Goal: Transaction & Acquisition: Download file/media

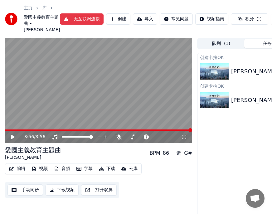
click at [13, 139] on icon at bounding box center [13, 137] width 4 height 4
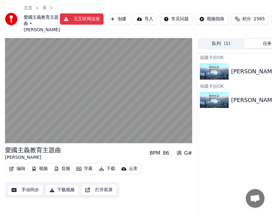
click at [86, 173] on button "字幕" at bounding box center [84, 168] width 21 height 9
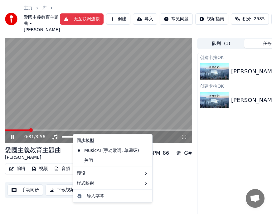
click at [90, 173] on button "字幕" at bounding box center [84, 168] width 21 height 9
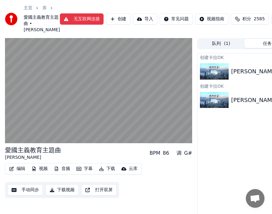
click at [90, 173] on button "字幕" at bounding box center [84, 168] width 21 height 9
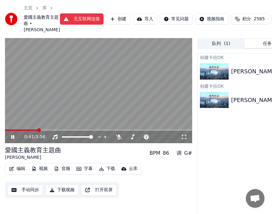
click at [223, 165] on div "创建[PERSON_NAME]OK [PERSON_NAME]演唱愛國主義教育主題曲 播放 创建[PERSON_NAME]OK [PERSON_NAME]愛國…" at bounding box center [267, 144] width 140 height 182
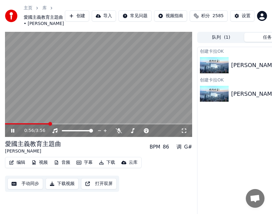
click at [88, 167] on button "字幕" at bounding box center [84, 162] width 21 height 9
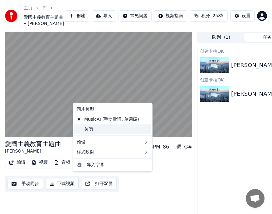
click at [88, 129] on div "关闭" at bounding box center [112, 129] width 77 height 10
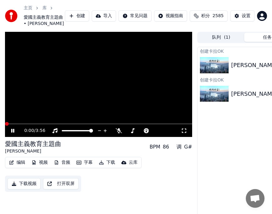
click at [5, 126] on span at bounding box center [7, 124] width 4 height 4
click at [49, 137] on video at bounding box center [98, 84] width 187 height 105
click at [113, 126] on span at bounding box center [113, 124] width 4 height 4
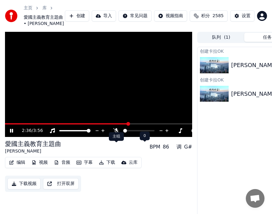
click at [118, 133] on icon at bounding box center [116, 130] width 6 height 5
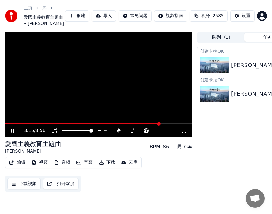
click at [160, 126] on span at bounding box center [159, 124] width 4 height 4
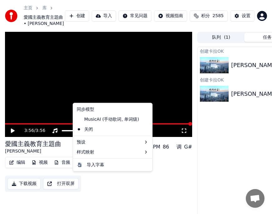
click at [84, 167] on button "字幕" at bounding box center [84, 162] width 21 height 9
click at [88, 120] on div "MusicAI (手动歌词, 单词级)" at bounding box center [107, 119] width 67 height 10
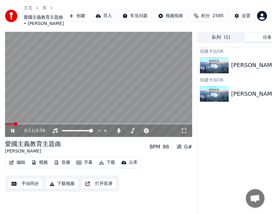
click at [87, 167] on button "字幕" at bounding box center [84, 162] width 21 height 9
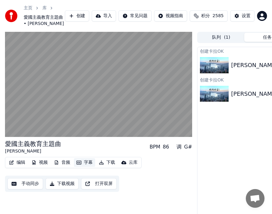
click at [87, 167] on button "字幕" at bounding box center [84, 162] width 21 height 9
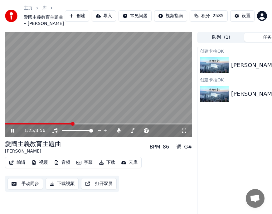
click at [72, 124] on span at bounding box center [98, 123] width 187 height 1
click at [148, 137] on video at bounding box center [98, 84] width 187 height 105
click at [146, 124] on span at bounding box center [98, 123] width 187 height 1
click at [13, 133] on icon at bounding box center [17, 130] width 14 height 5
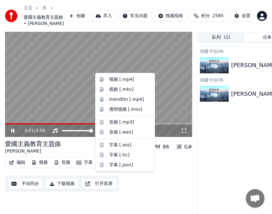
click at [108, 167] on button "下载" at bounding box center [106, 162] width 21 height 9
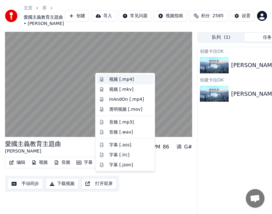
click at [111, 79] on div "视频 [.mp4]" at bounding box center [121, 79] width 25 height 6
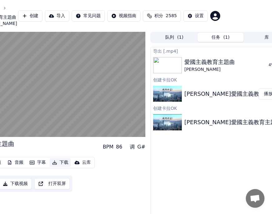
scroll to position [0, 65]
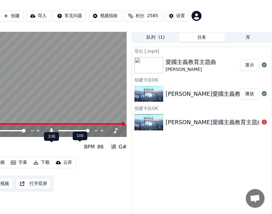
click at [52, 133] on icon at bounding box center [51, 130] width 6 height 5
click at [45, 167] on button "下载" at bounding box center [41, 162] width 21 height 9
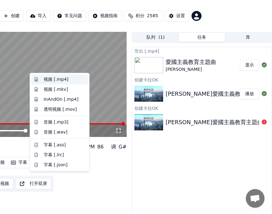
click at [50, 79] on div "视频 [.mp4]" at bounding box center [56, 79] width 25 height 6
